Goal: Browse casually: Explore the website without a specific task or goal

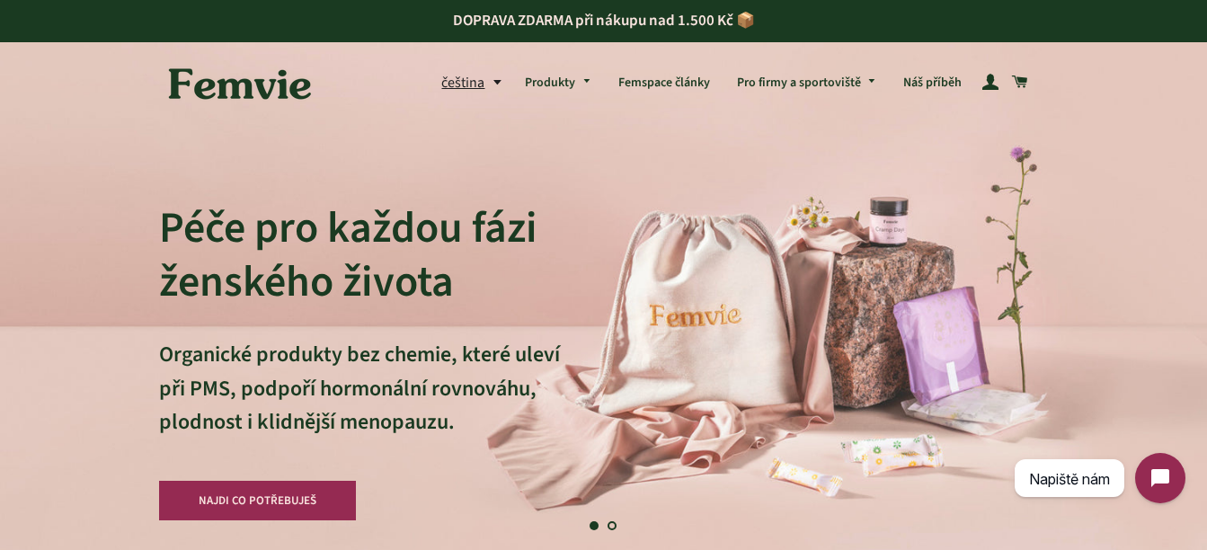
click at [495, 85] on button "čeština" at bounding box center [476, 83] width 70 height 24
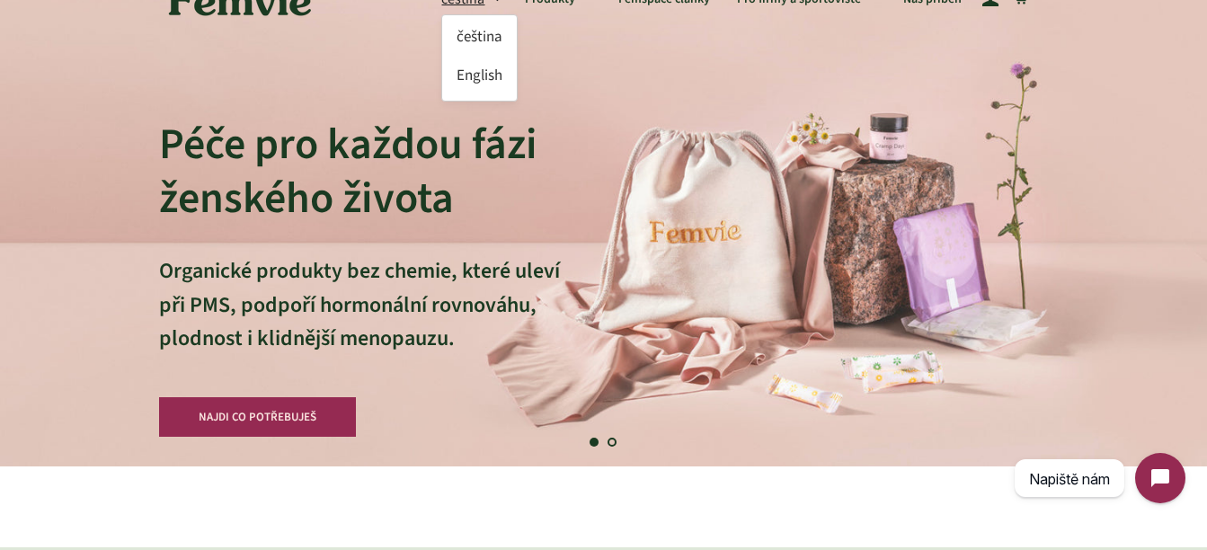
scroll to position [33, 0]
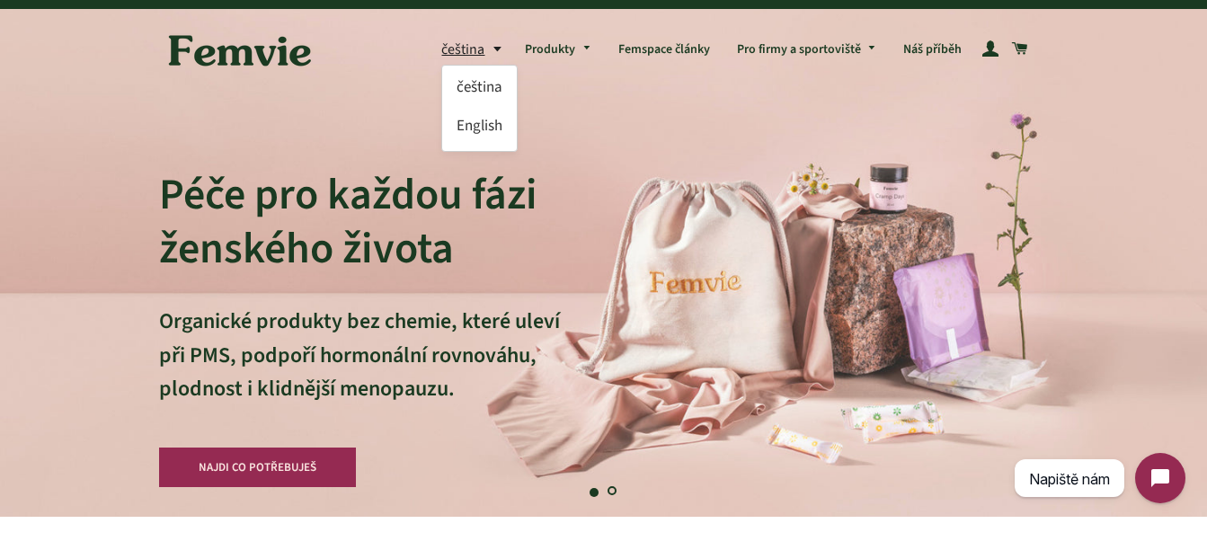
click at [608, 489] on link "Načíst snímek 2" at bounding box center [613, 493] width 18 height 18
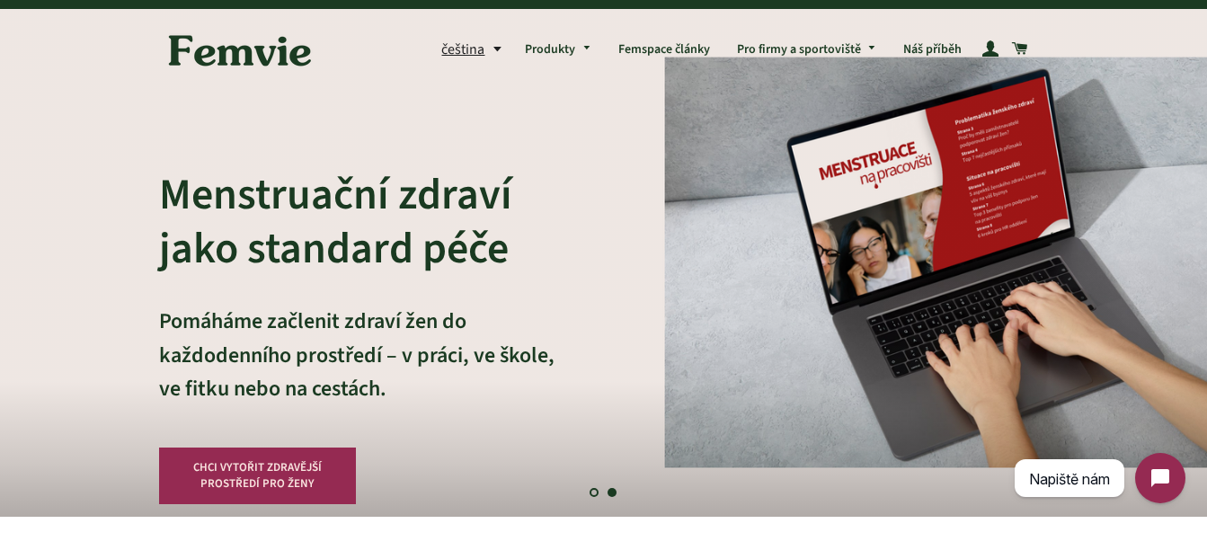
scroll to position [0, 0]
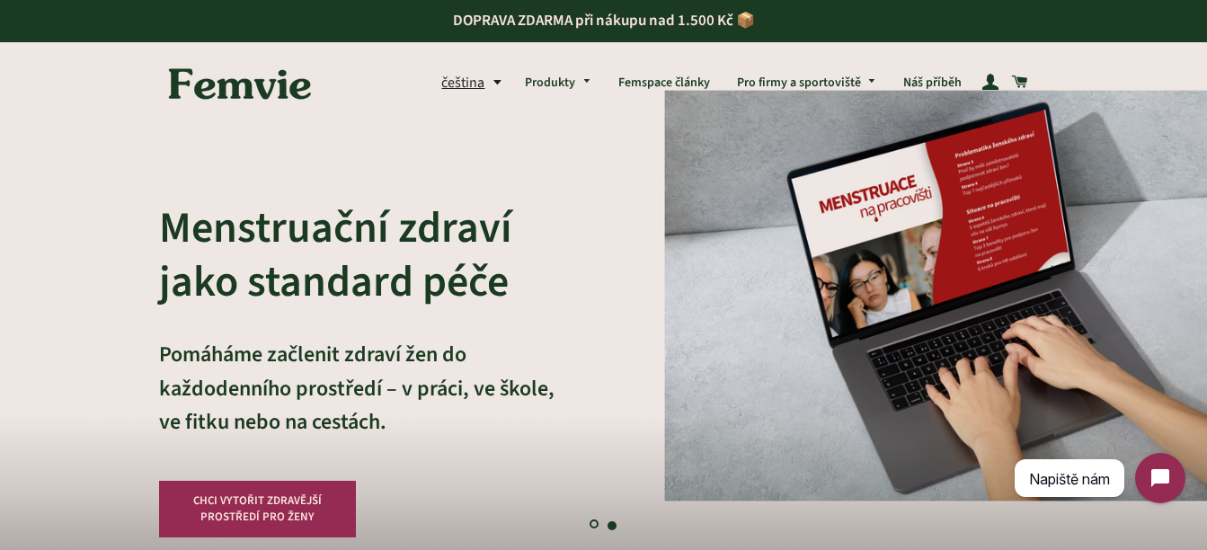
click at [591, 525] on link "Načíst snímek 1" at bounding box center [595, 526] width 18 height 18
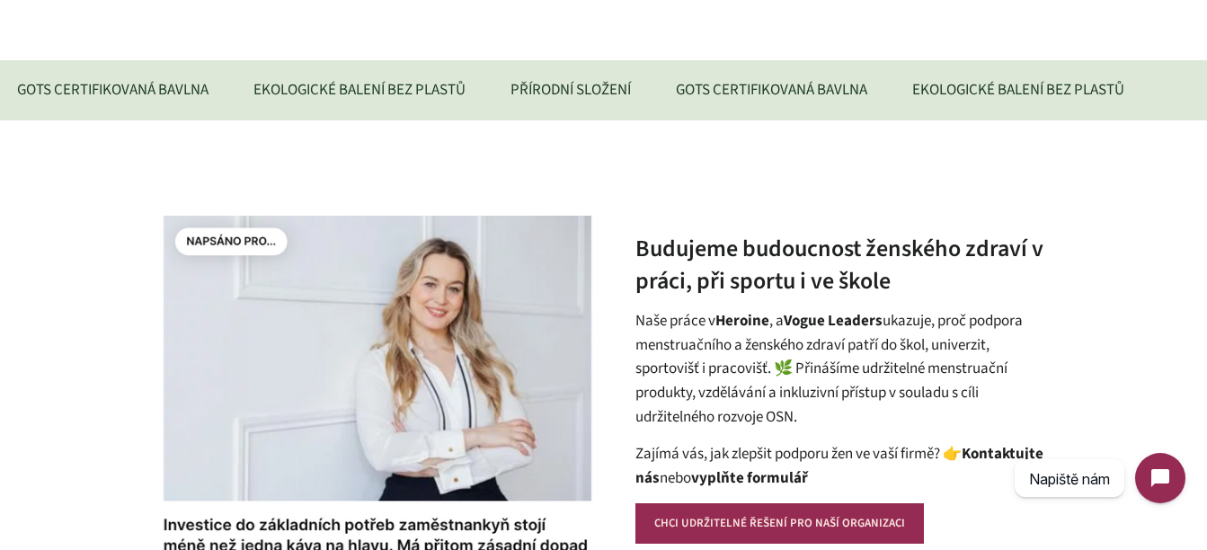
scroll to position [34, 0]
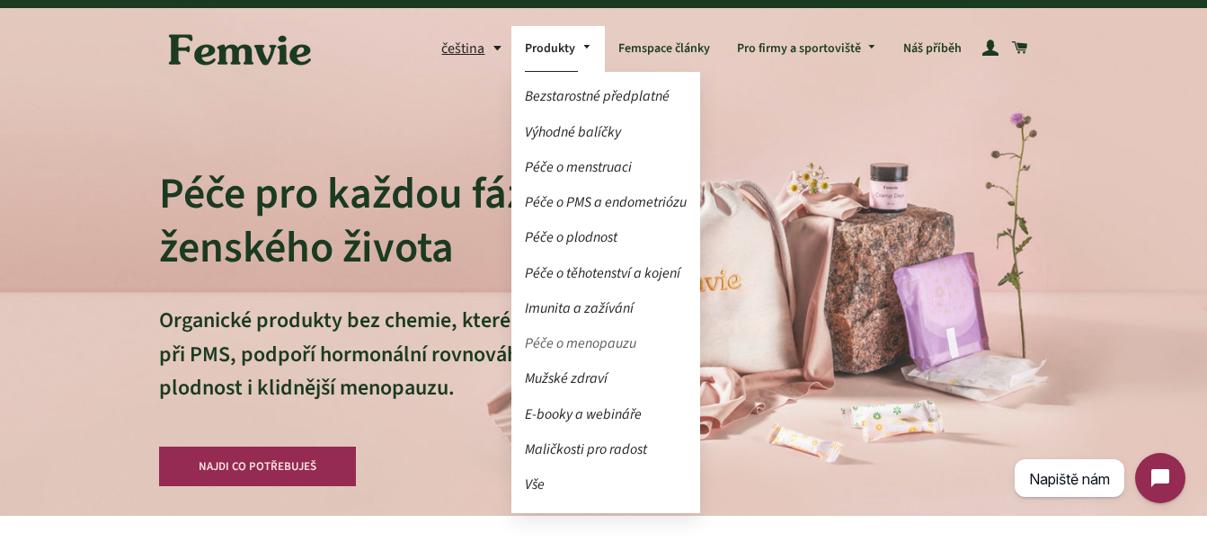
click at [586, 336] on link "Péče o menopauzu" at bounding box center [606, 343] width 189 height 31
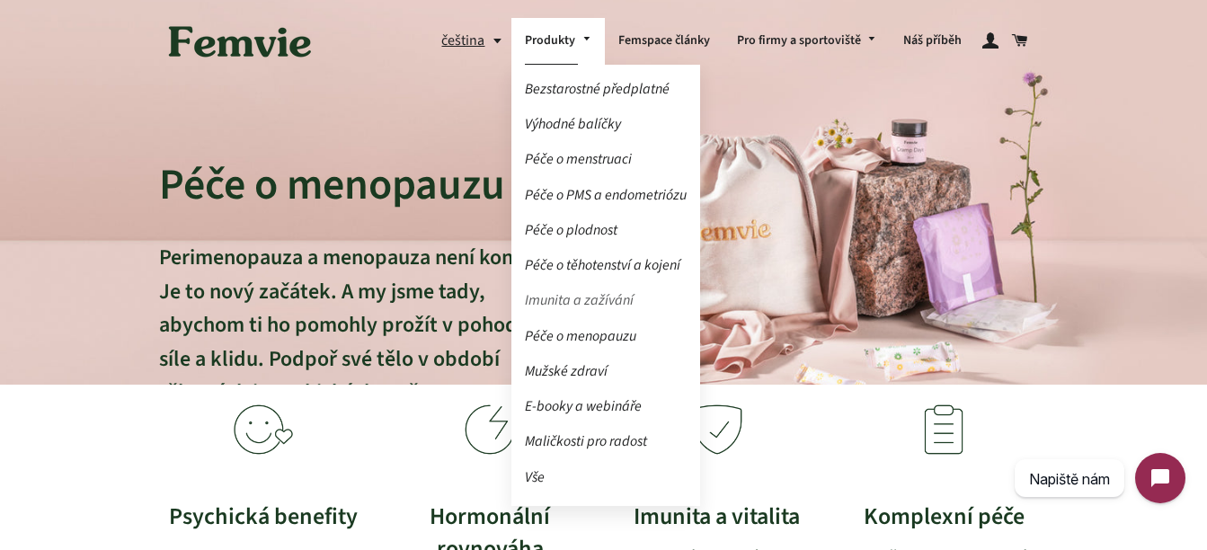
click at [587, 299] on link "Imunita a zažívání" at bounding box center [606, 300] width 189 height 31
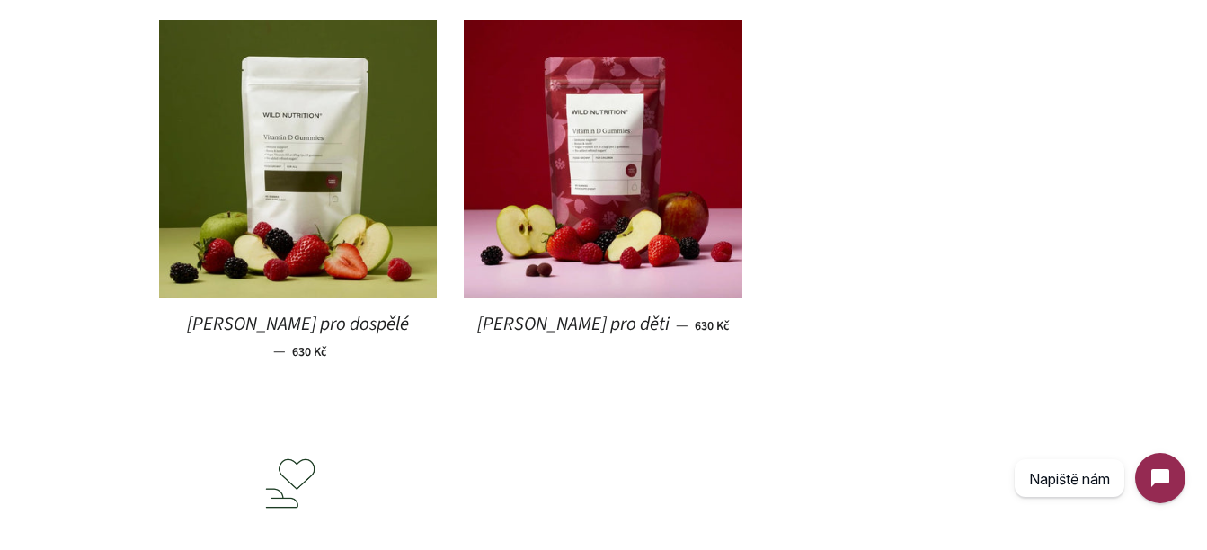
scroll to position [643, 0]
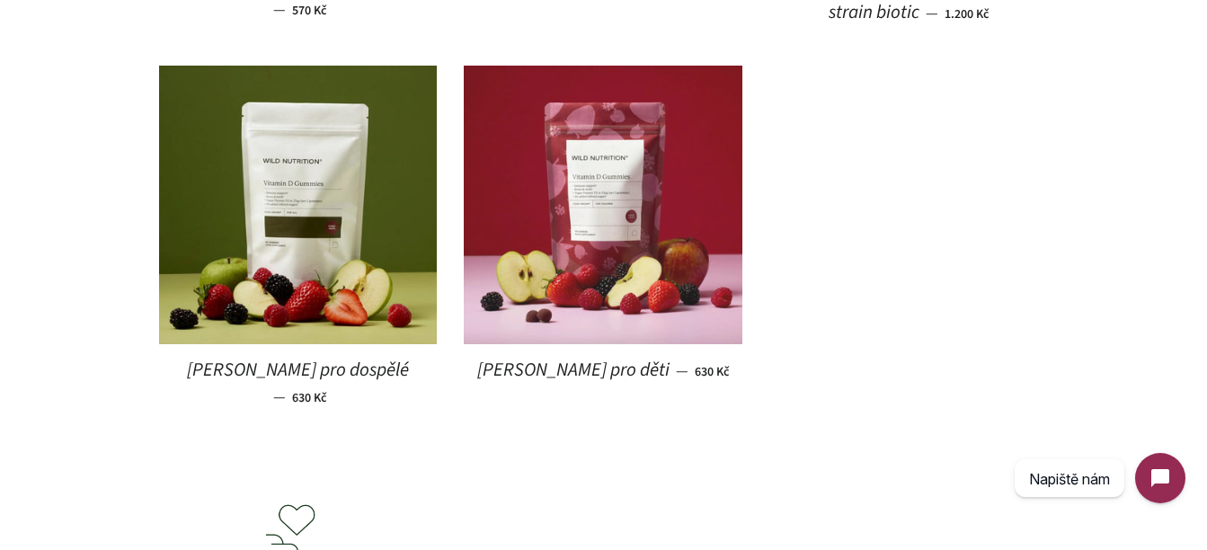
click at [597, 185] on img at bounding box center [603, 205] width 279 height 279
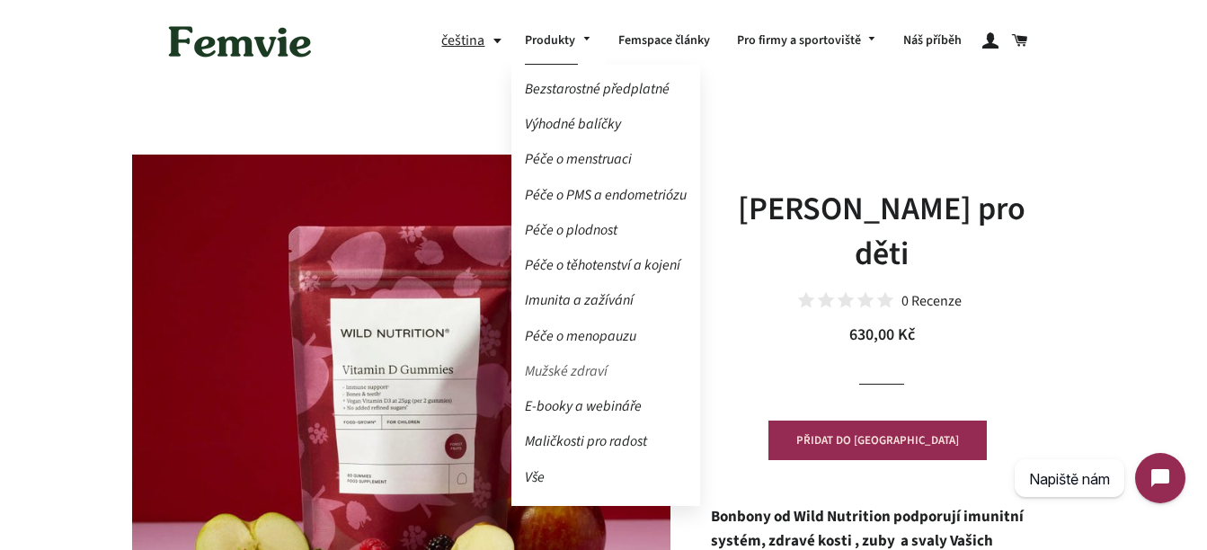
click at [569, 362] on link "Mužské zdraví" at bounding box center [606, 371] width 189 height 31
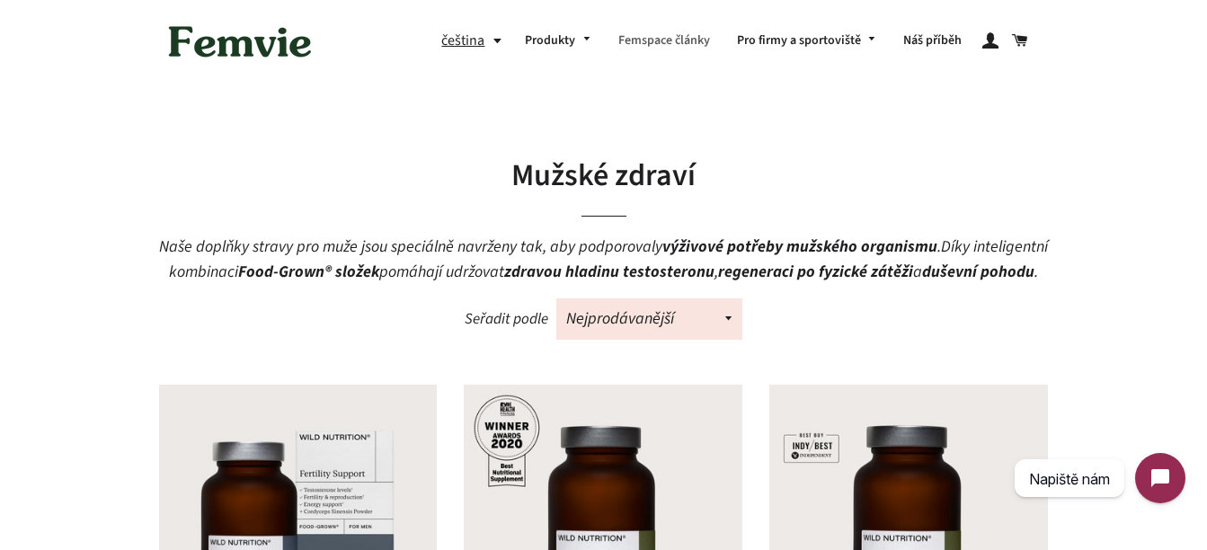
click at [692, 36] on link "Femspace články" at bounding box center [664, 41] width 119 height 47
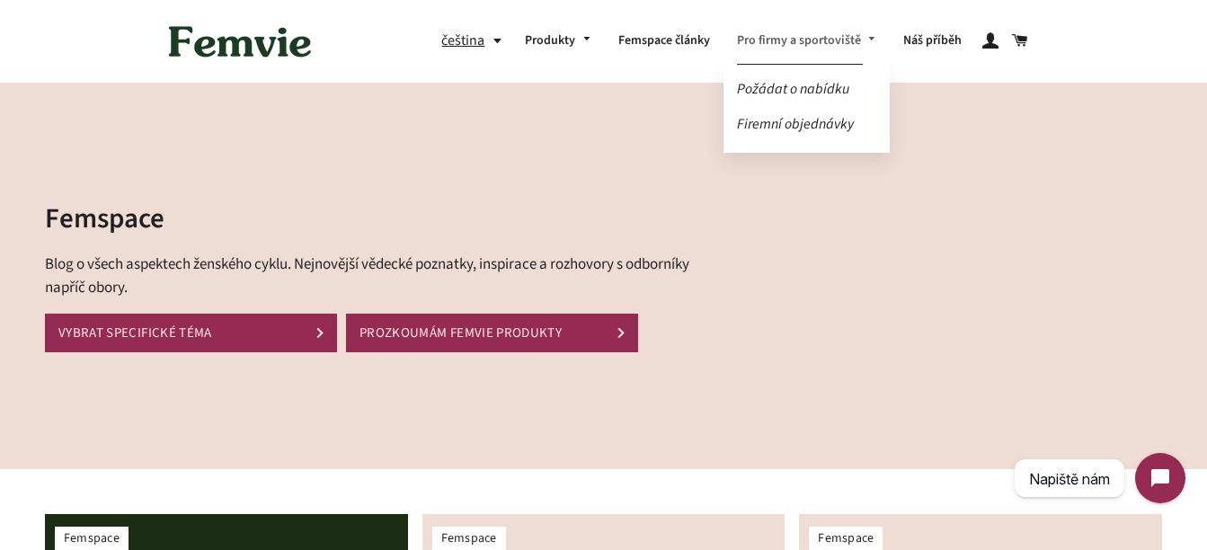
click at [798, 34] on link "Pro firmy a sportoviště" at bounding box center [807, 41] width 167 height 47
